Goal: Transaction & Acquisition: Obtain resource

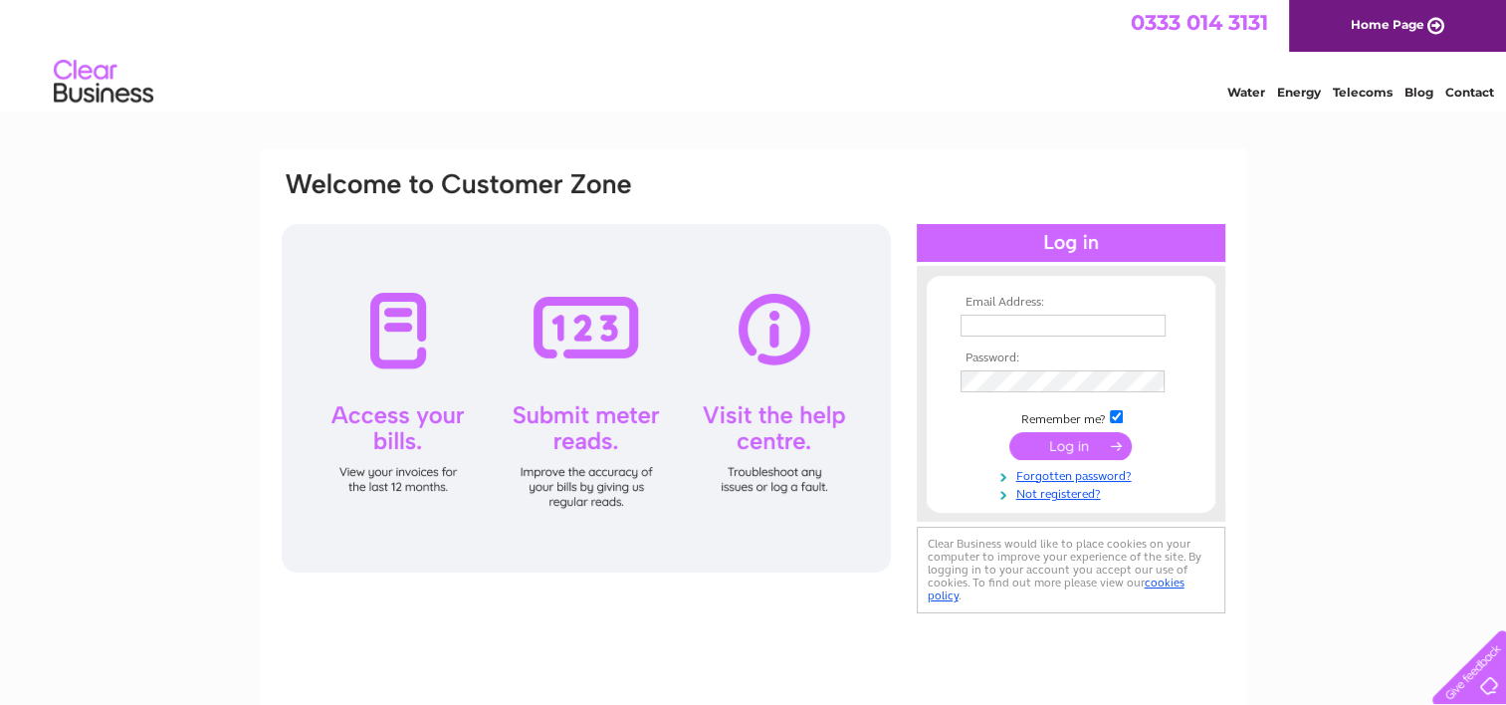
type input "ap-jlk197@talktalk.net"
click at [1053, 438] on input "submit" at bounding box center [1070, 446] width 122 height 28
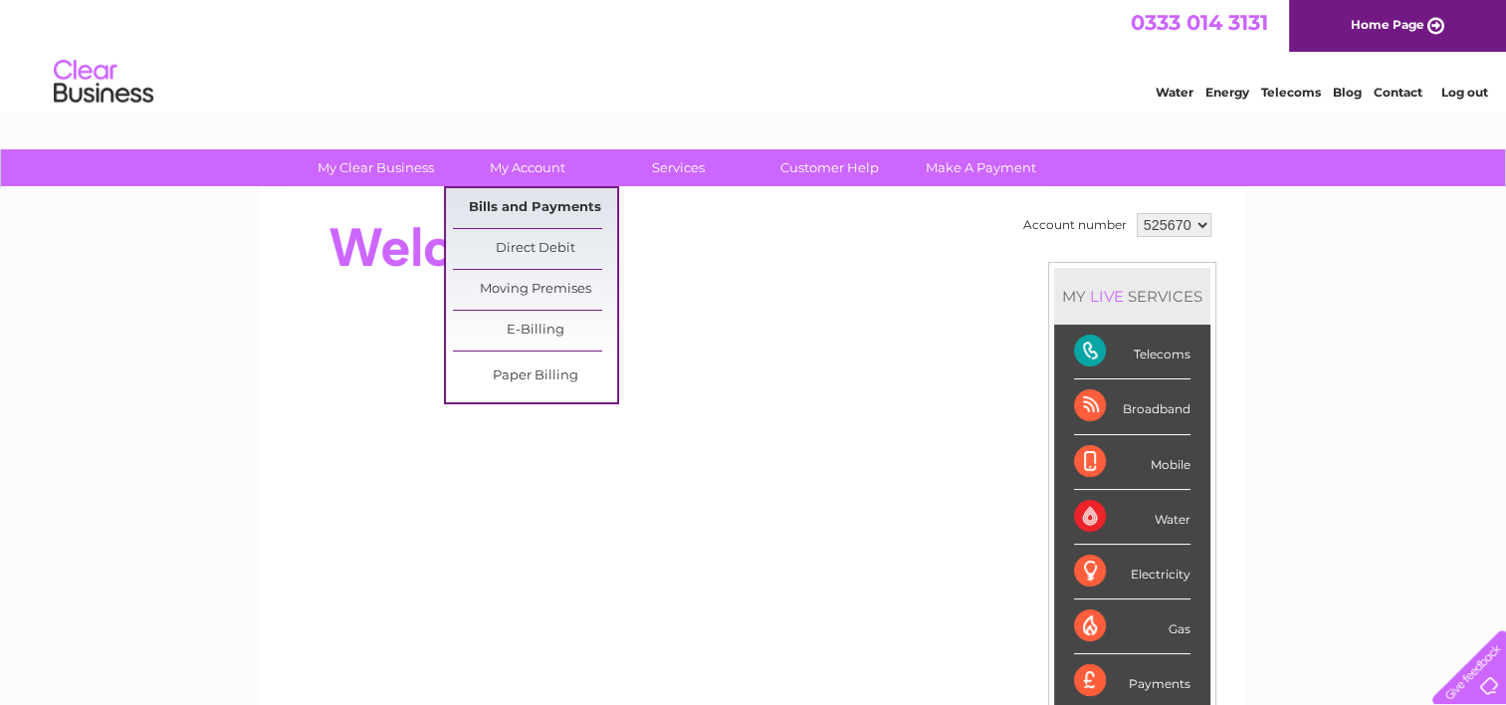
click at [506, 201] on link "Bills and Payments" at bounding box center [535, 208] width 164 height 40
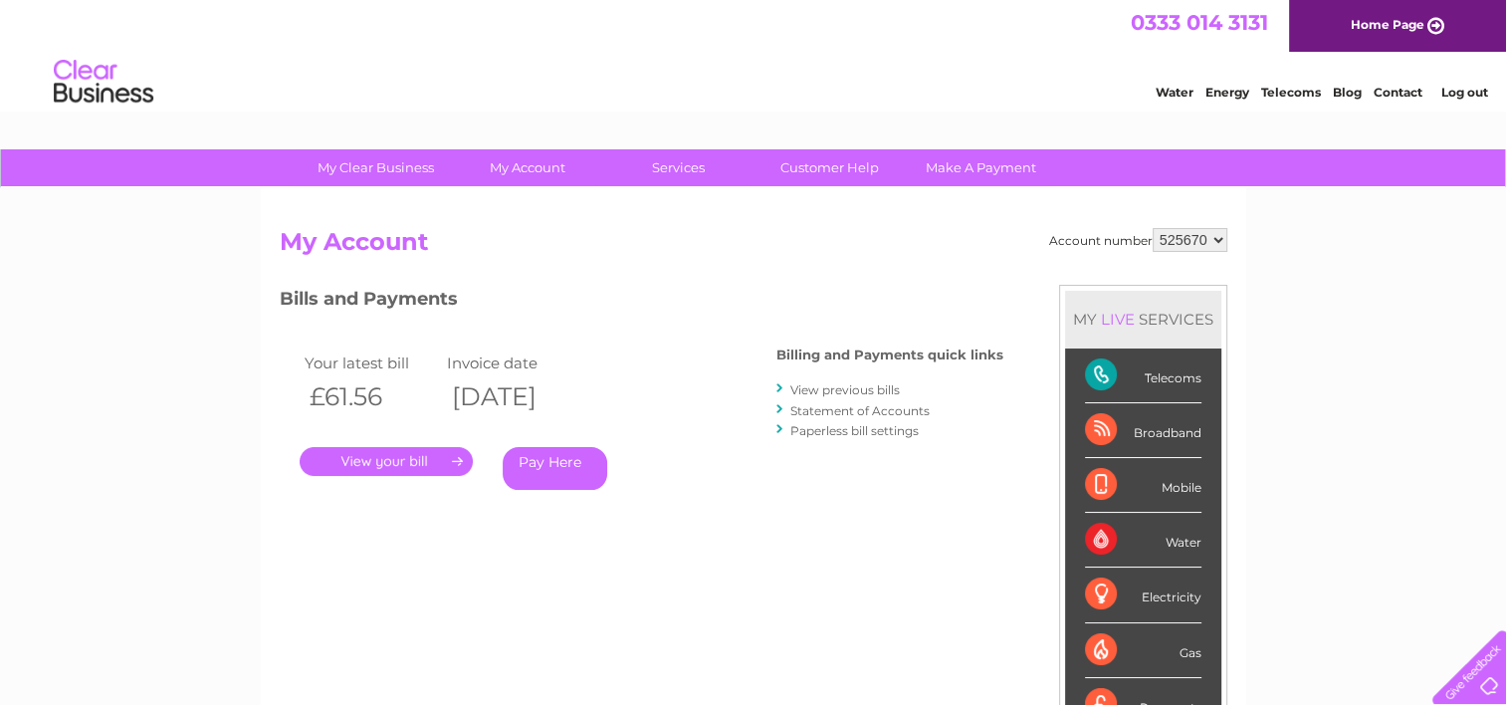
click at [381, 458] on link "." at bounding box center [386, 461] width 173 height 29
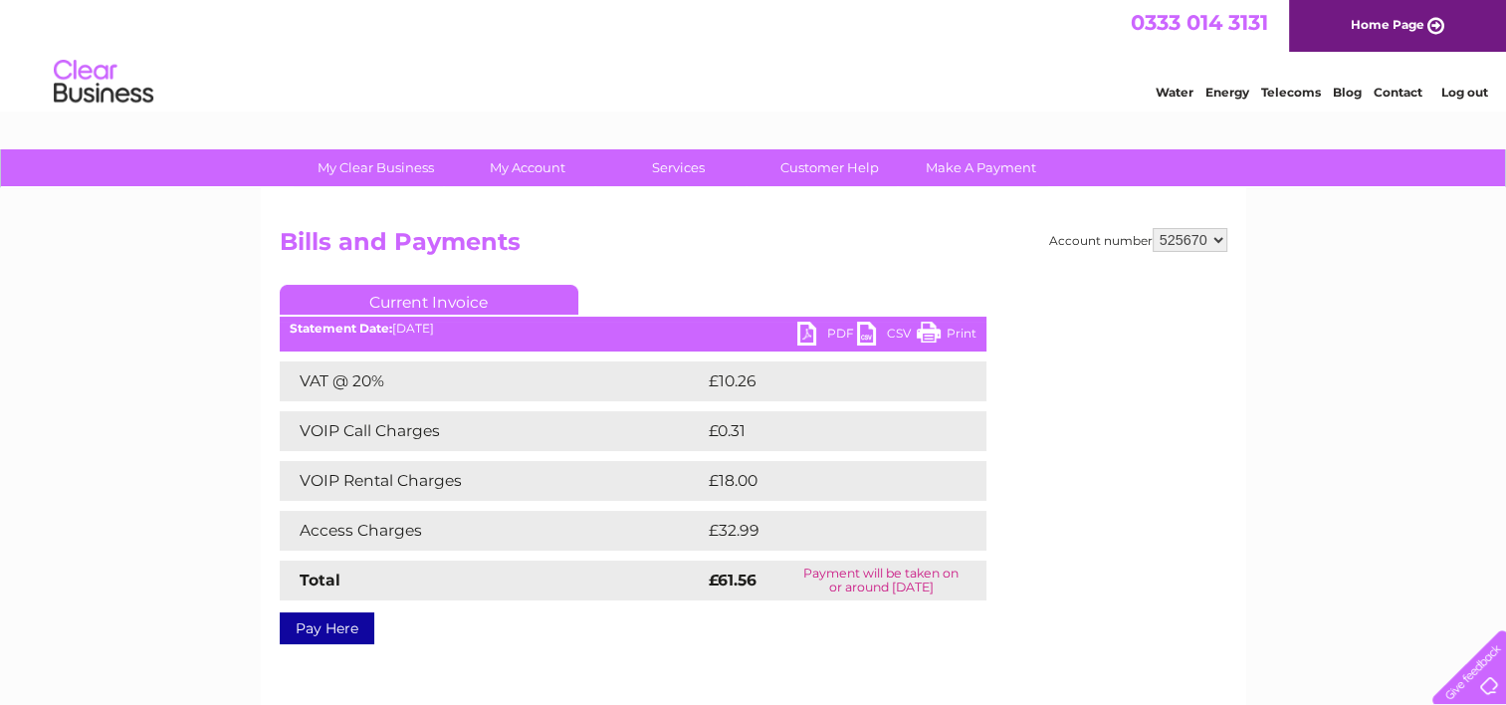
click at [816, 329] on link "PDF" at bounding box center [827, 335] width 60 height 29
click at [1465, 90] on link "Log out" at bounding box center [1463, 92] width 47 height 15
